Goal: Task Accomplishment & Management: Complete application form

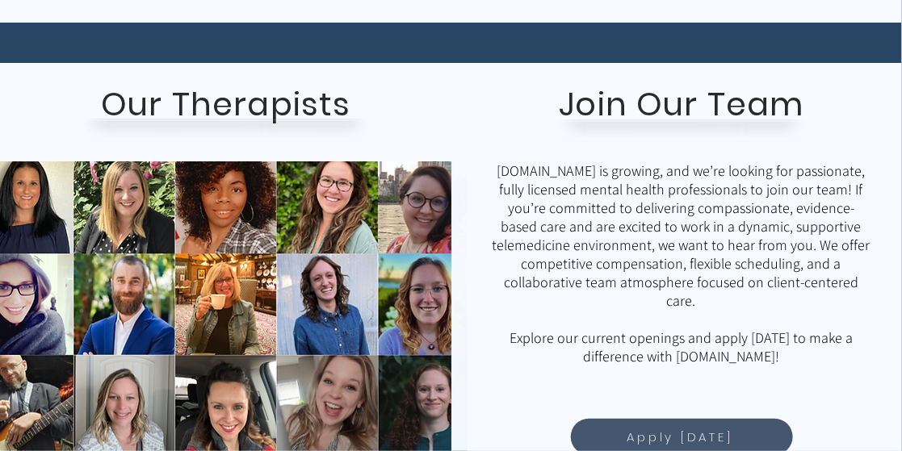
scroll to position [1292, 0]
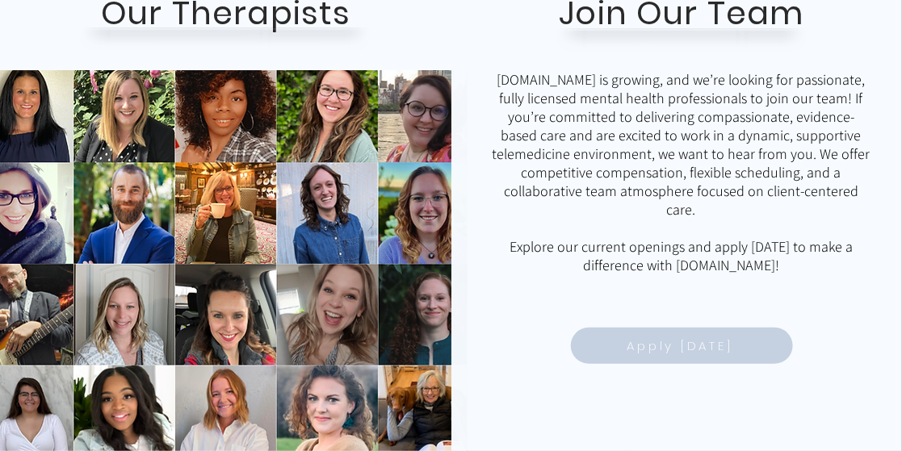
click at [677, 354] on span "Apply Today" at bounding box center [681, 346] width 106 height 19
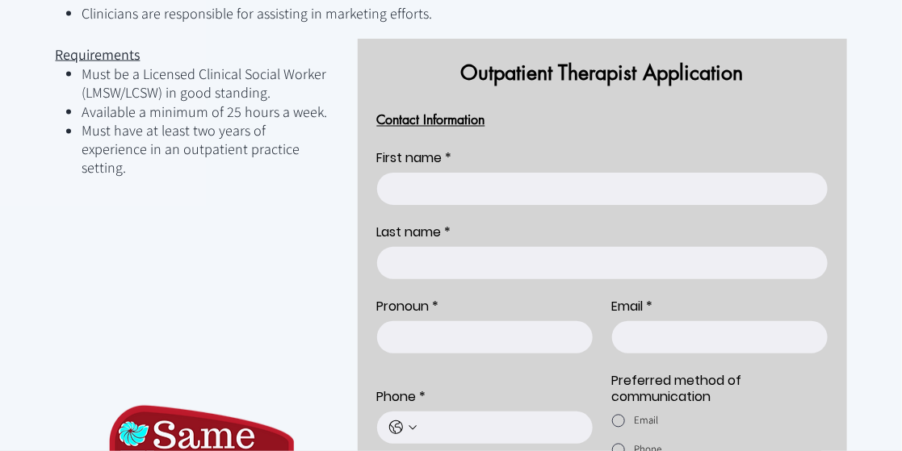
scroll to position [842, 0]
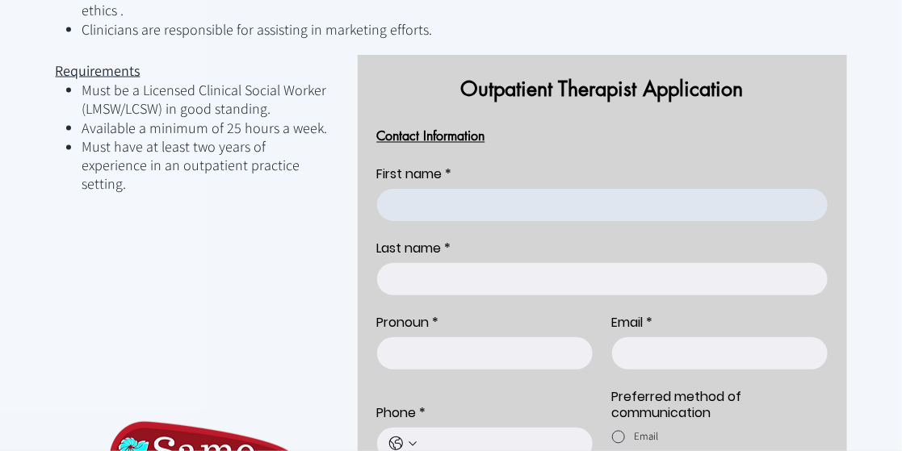
click at [525, 189] on input "First name *" at bounding box center [597, 205] width 441 height 32
type input "[PERSON_NAME]"
type input "[PERSON_NAME][EMAIL_ADDRESS][DOMAIN_NAME]"
type input "6052995215"
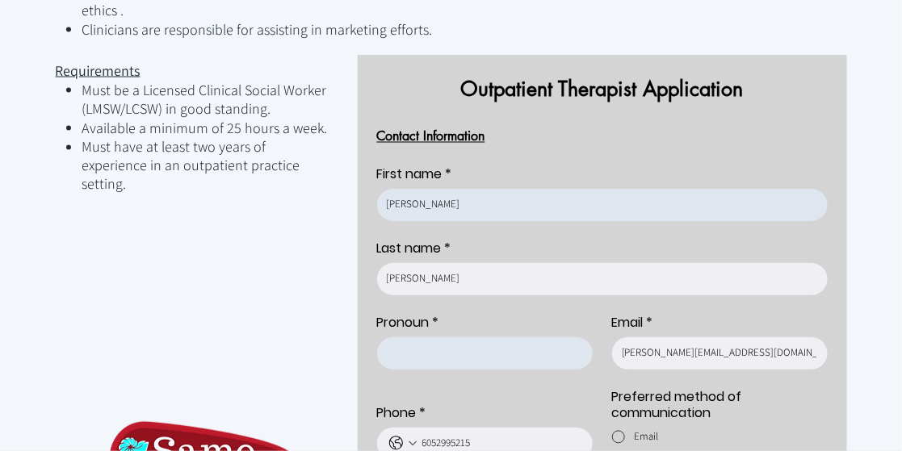
click at [443, 338] on input "Pronoun *" at bounding box center [480, 354] width 206 height 32
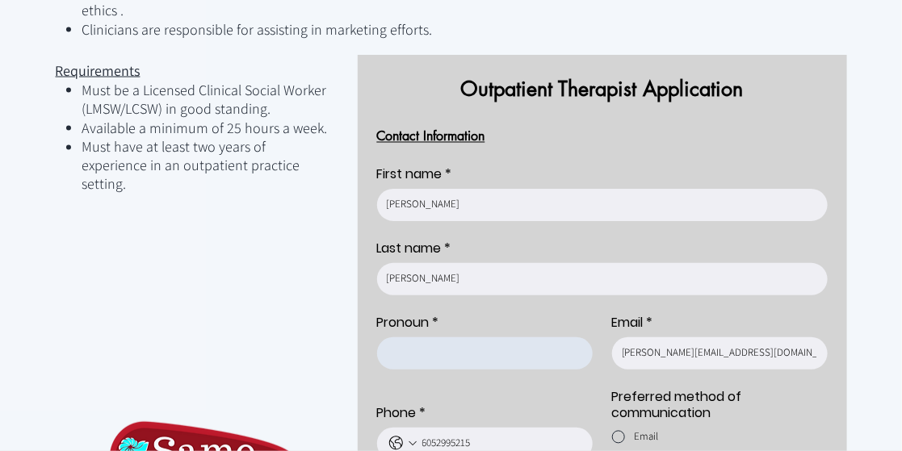
scroll to position [922, 0]
